Goal: Find specific page/section: Find specific page/section

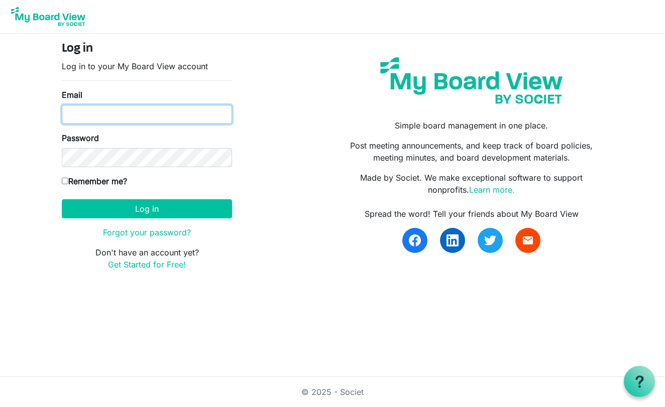
type input "[EMAIL_ADDRESS][DOMAIN_NAME]"
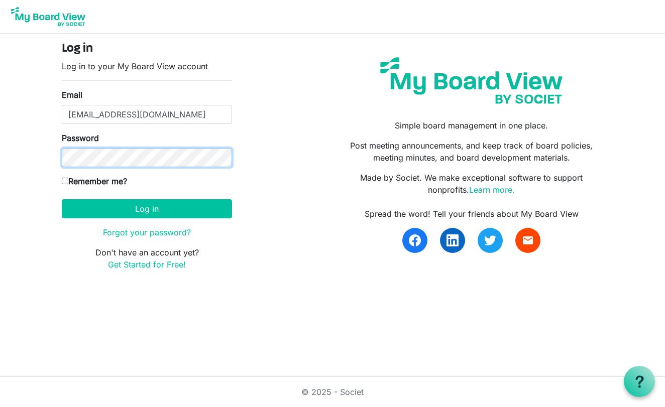
click at [147, 209] on button "Log in" at bounding box center [147, 208] width 170 height 19
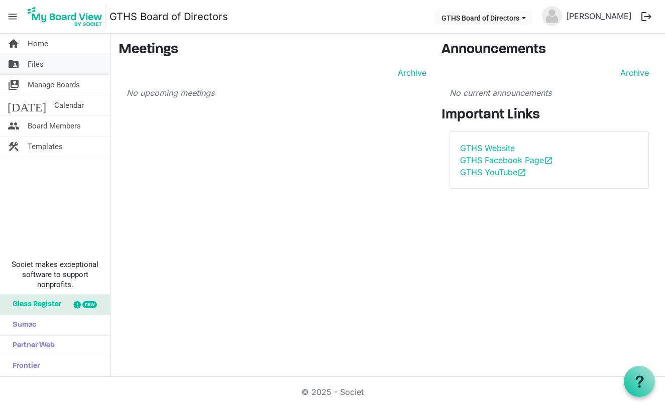
click at [15, 64] on span "folder_shared" at bounding box center [14, 64] width 12 height 20
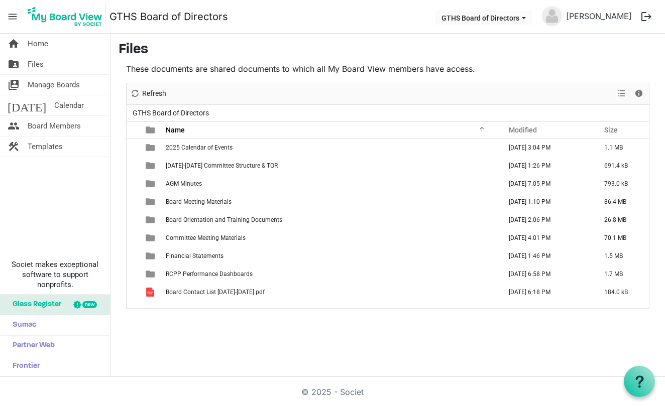
click at [83, 162] on div "home Home folder_shared Files switch_account Manage Boards today Calendar peopl…" at bounding box center [55, 206] width 111 height 344
click at [14, 64] on span "folder_shared" at bounding box center [14, 64] width 12 height 20
click at [161, 332] on div "home Home folder_shared Files switch_account Manage Boards today Calendar peopl…" at bounding box center [332, 206] width 665 height 344
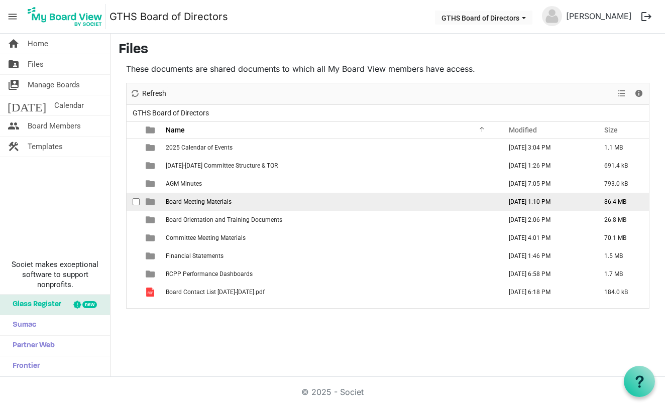
click at [149, 200] on span "is template cell column header type" at bounding box center [150, 201] width 9 height 9
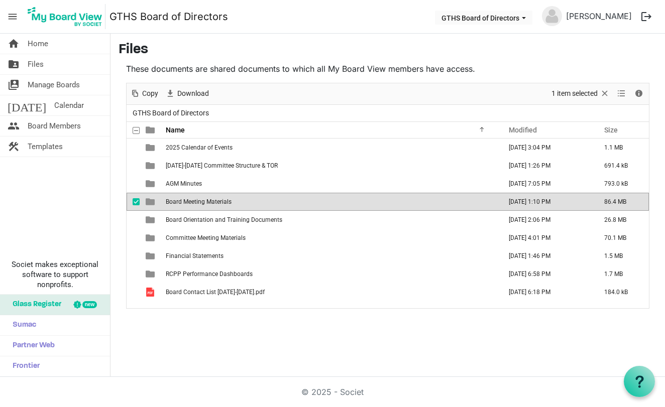
click at [149, 200] on span "is template cell column header type" at bounding box center [150, 201] width 9 height 9
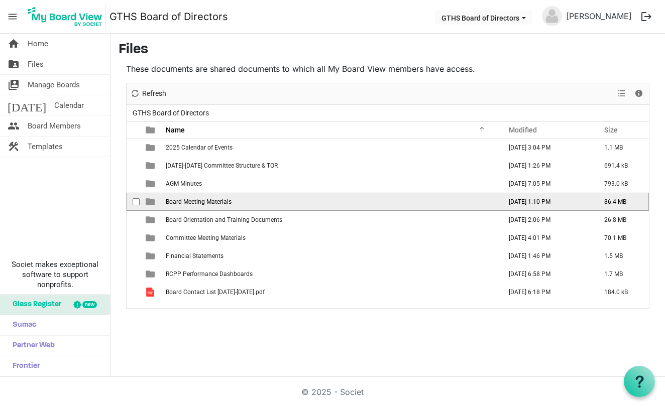
click at [149, 200] on span "is template cell column header type" at bounding box center [150, 201] width 9 height 9
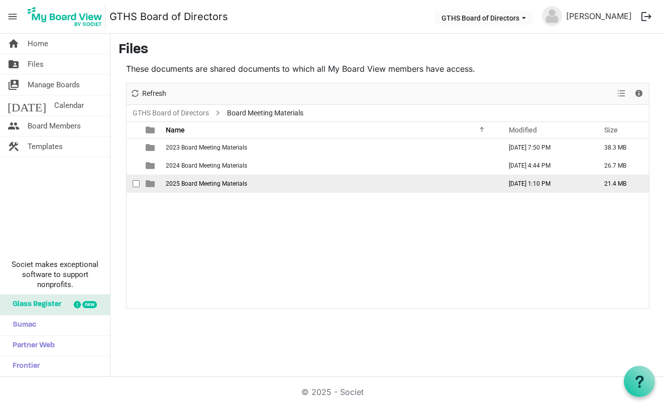
click at [149, 185] on span "is template cell column header type" at bounding box center [150, 183] width 9 height 9
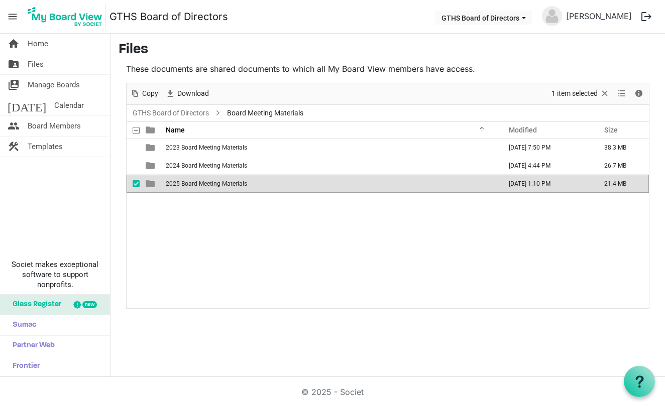
click at [149, 185] on span "is template cell column header type" at bounding box center [150, 183] width 9 height 9
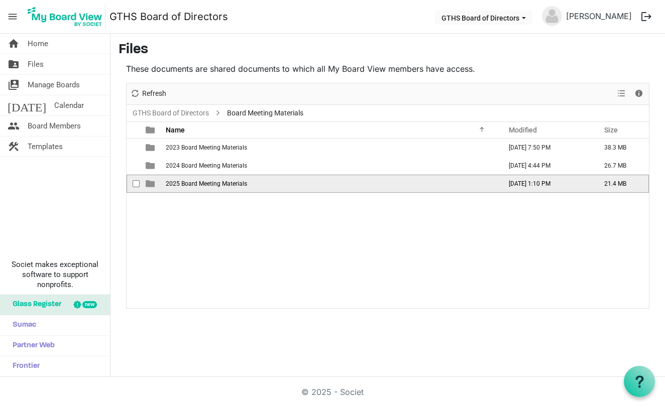
click at [149, 185] on span "is template cell column header type" at bounding box center [150, 183] width 9 height 9
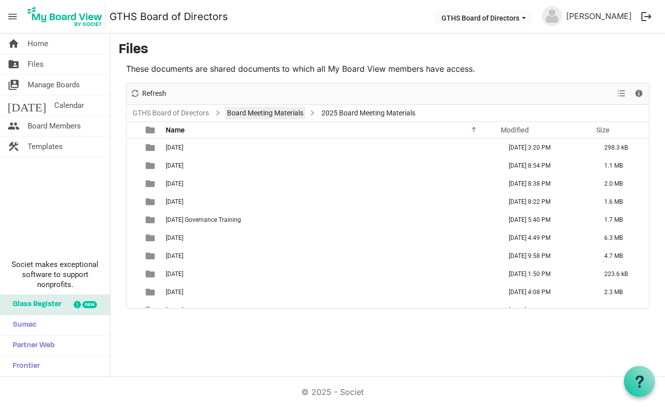
click at [255, 113] on link "Board Meeting Materials" at bounding box center [265, 113] width 80 height 13
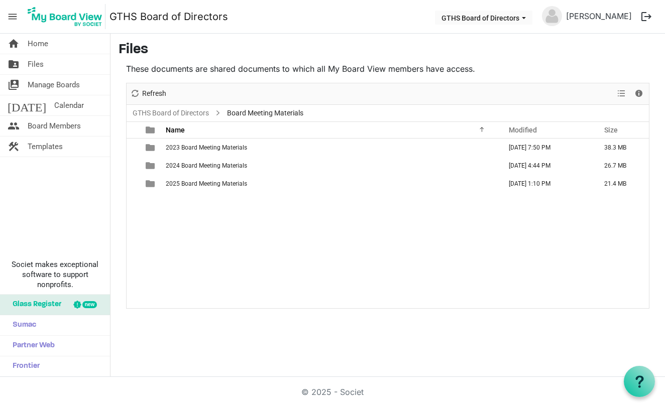
click at [255, 113] on span "Board Meeting Materials" at bounding box center [265, 113] width 80 height 13
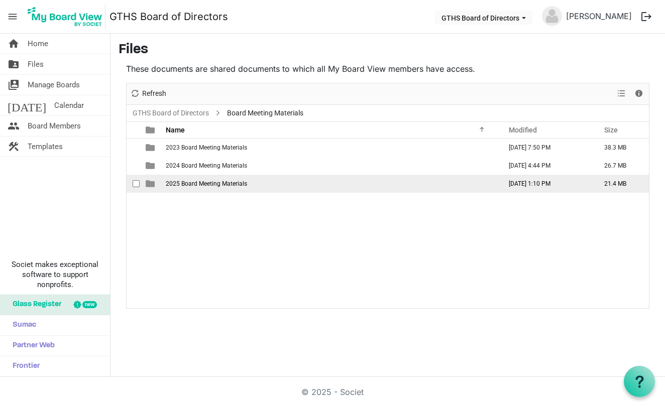
click at [148, 183] on span "is template cell column header type" at bounding box center [150, 183] width 9 height 9
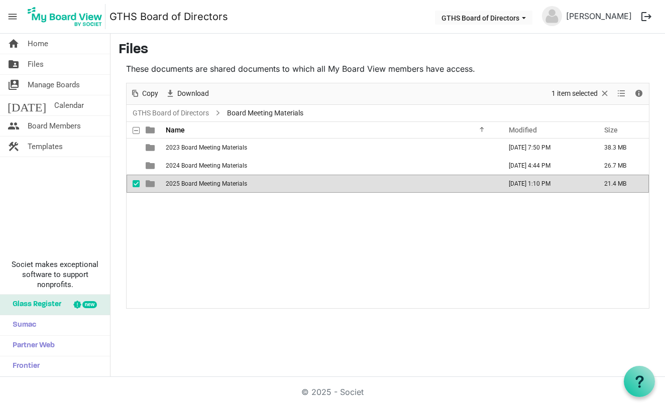
click at [148, 183] on span "is template cell column header type" at bounding box center [150, 183] width 9 height 9
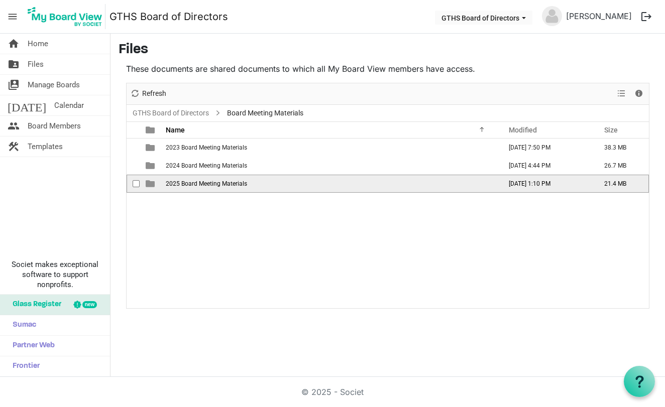
click at [150, 184] on span "is template cell column header type" at bounding box center [150, 183] width 9 height 9
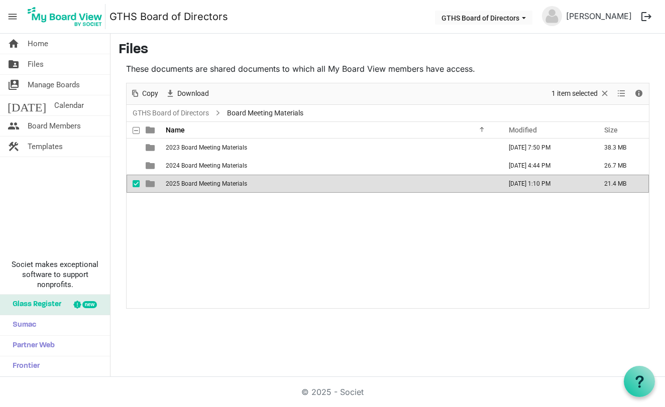
click at [150, 184] on span "is template cell column header type" at bounding box center [150, 183] width 9 height 9
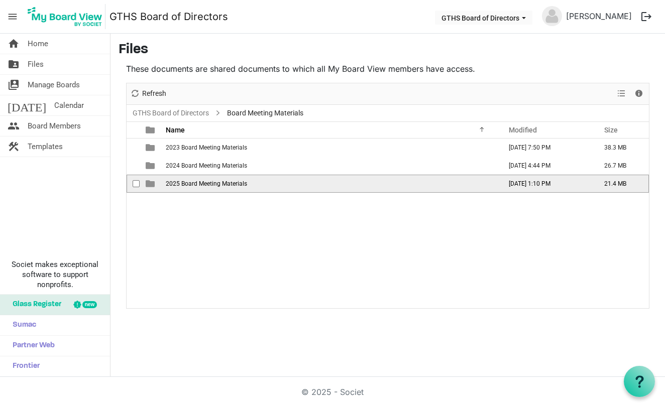
click at [150, 184] on span "is template cell column header type" at bounding box center [150, 183] width 9 height 9
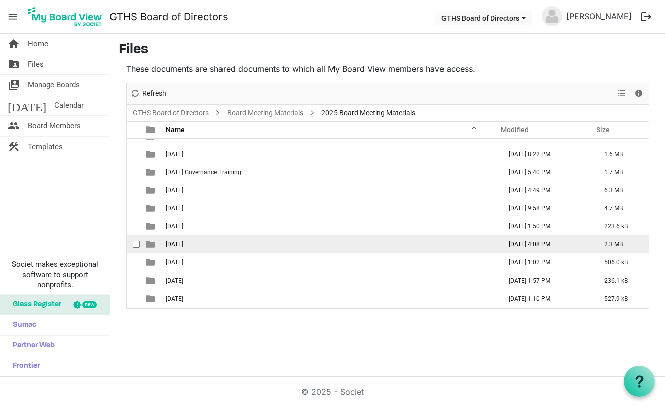
scroll to position [48, 0]
drag, startPoint x: 153, startPoint y: 297, endPoint x: 168, endPoint y: 251, distance: 48.5
click at [168, 251] on tbody "06.24.2025 June 23, 2025 3:20 PM 298.3 kB 02.07.2025 February 03, 2025 8:54 PM …" at bounding box center [388, 199] width 523 height 217
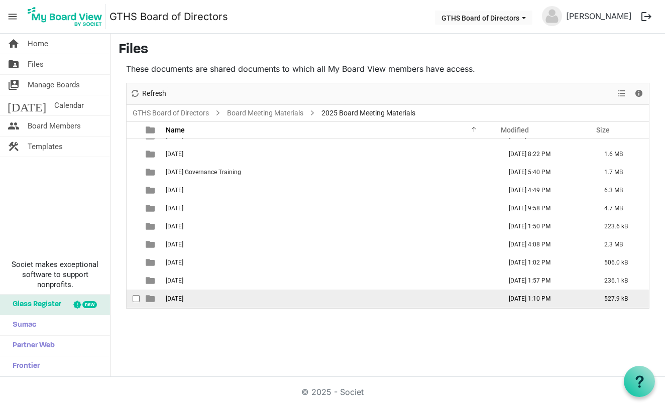
click at [137, 299] on span "checkbox" at bounding box center [136, 298] width 7 height 7
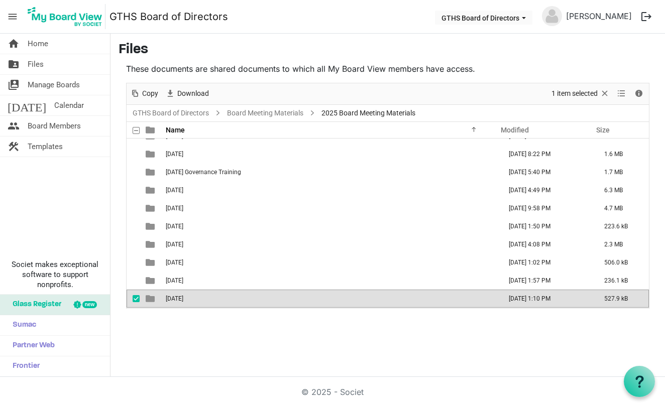
click at [151, 299] on span "is template cell column header type" at bounding box center [150, 298] width 9 height 9
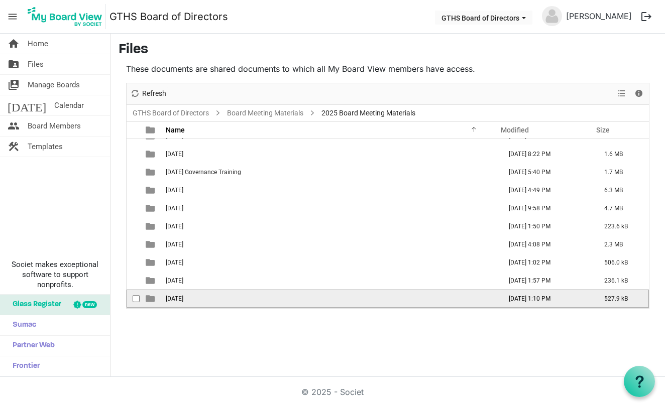
click at [151, 299] on span "is template cell column header type" at bounding box center [150, 298] width 9 height 9
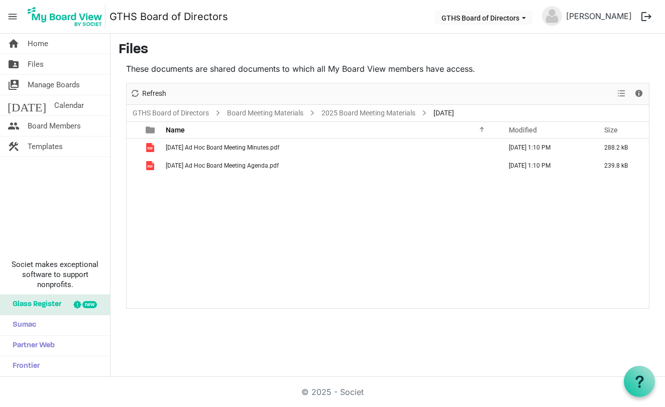
scroll to position [0, 0]
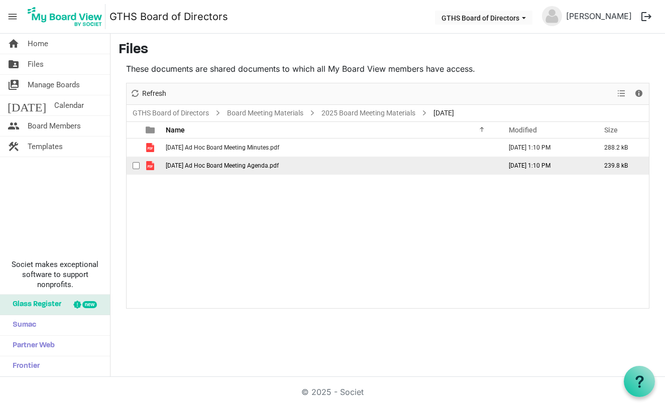
click at [151, 167] on span "is template cell column header type" at bounding box center [150, 165] width 9 height 9
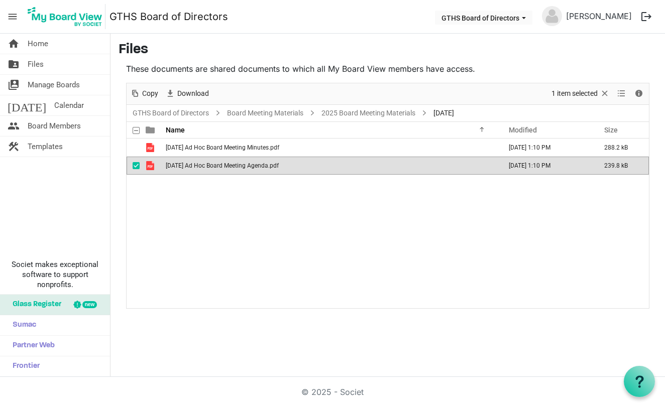
click at [151, 167] on span "is template cell column header type" at bounding box center [150, 165] width 9 height 9
click at [150, 166] on span "is template cell column header type" at bounding box center [150, 165] width 9 height 9
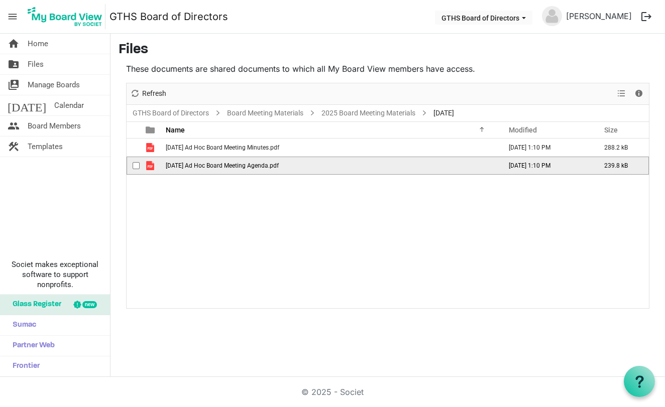
click at [150, 166] on span "is template cell column header type" at bounding box center [150, 165] width 9 height 9
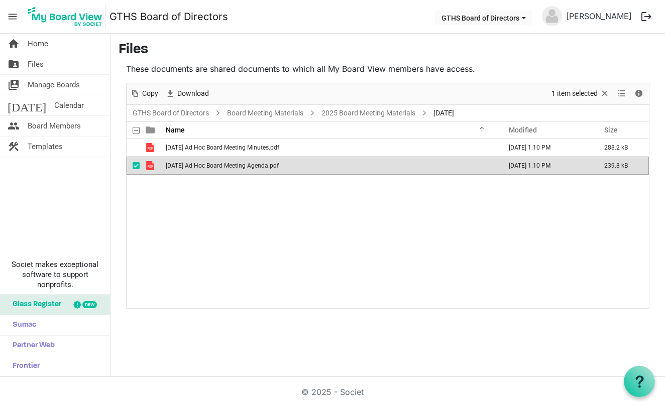
click at [150, 167] on span "is template cell column header type" at bounding box center [150, 165] width 9 height 9
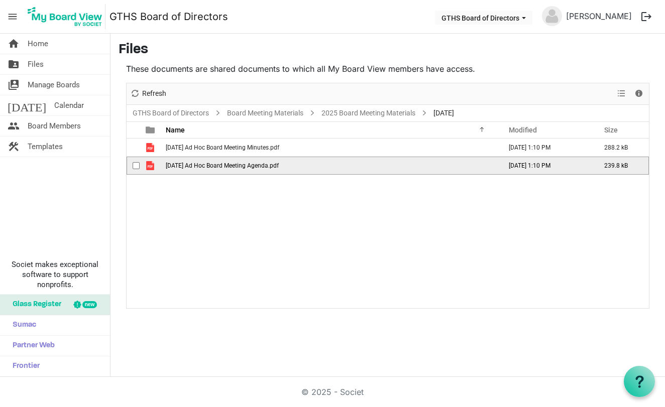
click at [150, 167] on span "is template cell column header type" at bounding box center [150, 165] width 9 height 9
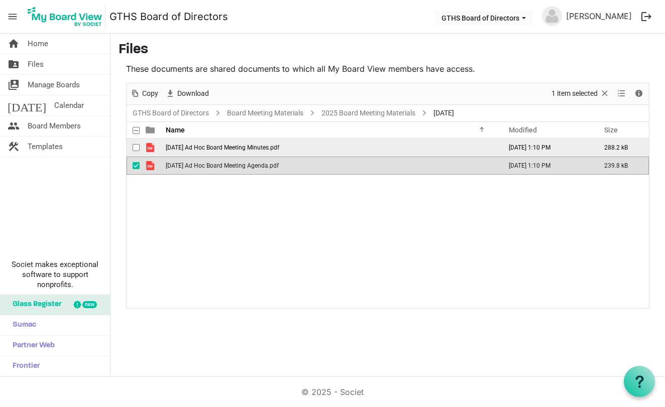
click at [139, 147] on span "checkbox" at bounding box center [136, 147] width 7 height 7
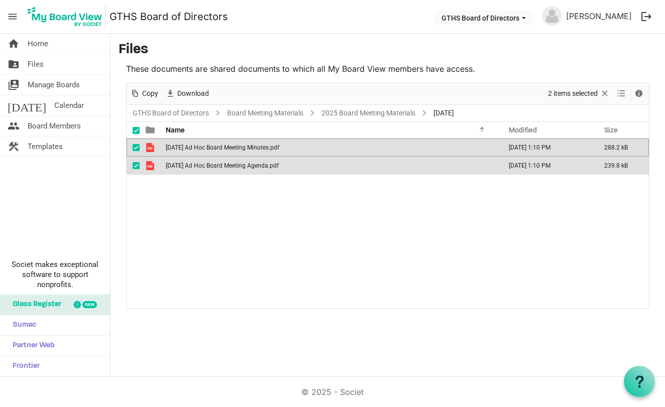
click at [139, 147] on span "checkbox" at bounding box center [136, 147] width 7 height 7
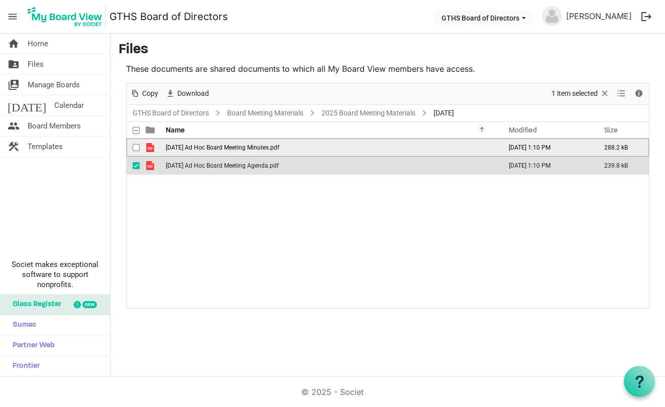
click at [139, 147] on span "checkbox" at bounding box center [136, 147] width 7 height 7
click at [150, 148] on span "is template cell column header type" at bounding box center [150, 147] width 9 height 9
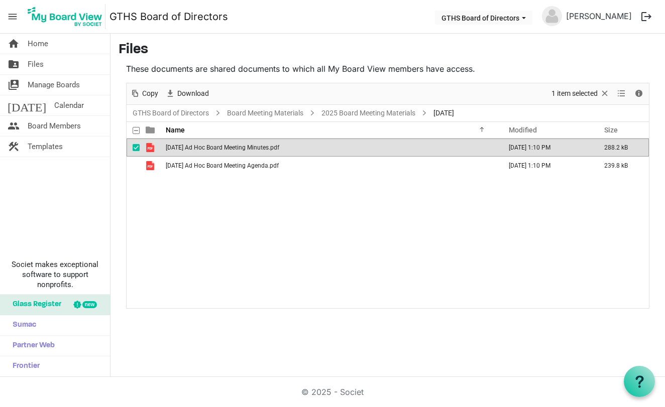
click at [150, 148] on span "is template cell column header type" at bounding box center [150, 147] width 9 height 9
click at [646, 15] on button "logout" at bounding box center [646, 16] width 21 height 21
